Goal: Task Accomplishment & Management: Manage account settings

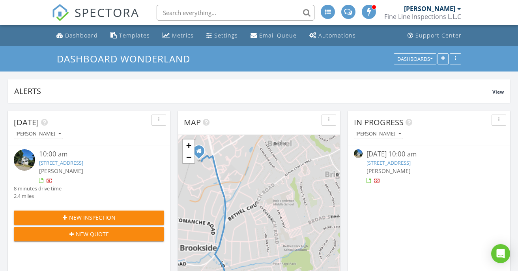
scroll to position [170, 162]
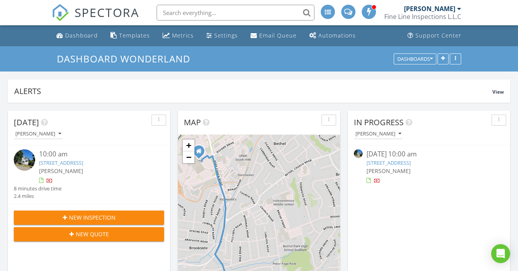
click at [386, 160] on link "2828 Oak St, Bethel Park, PA 15102" at bounding box center [389, 162] width 44 height 7
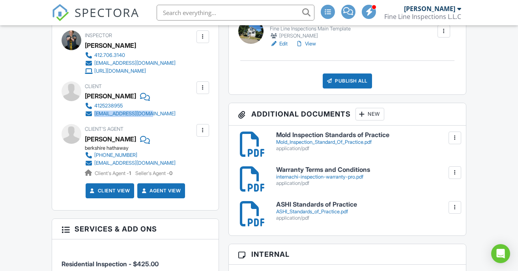
scroll to position [278, 0]
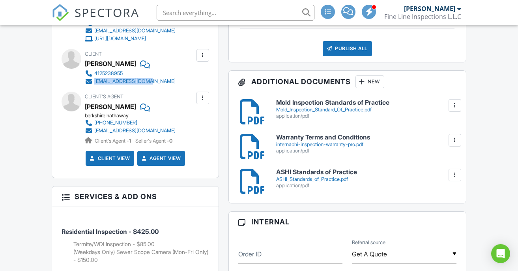
click at [452, 107] on div at bounding box center [455, 105] width 8 height 8
click at [450, 137] on link "Delete" at bounding box center [438, 140] width 29 height 9
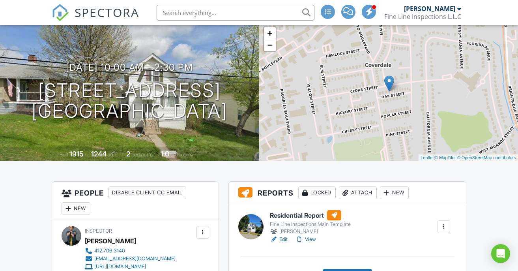
scroll to position [56, 0]
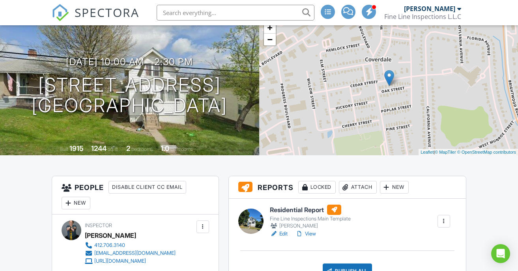
click at [370, 187] on div "Attach" at bounding box center [358, 187] width 38 height 13
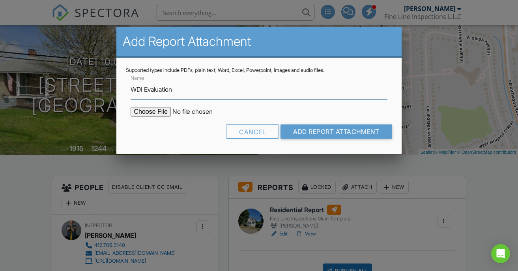
type input "WDI Evaluation"
click at [147, 115] on input "file" at bounding box center [198, 111] width 134 height 9
type input "C:\fakepath\2828-oak-street-2025-08-27-b-dtbp.pdf"
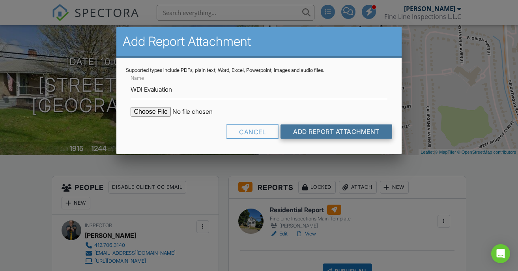
click at [355, 133] on input "Add Report Attachment" at bounding box center [337, 131] width 112 height 14
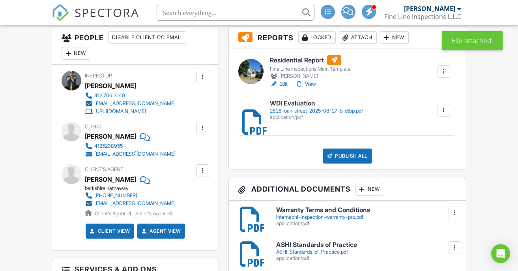
click at [285, 84] on link "Edit" at bounding box center [279, 84] width 18 height 8
